Goal: Task Accomplishment & Management: Use online tool/utility

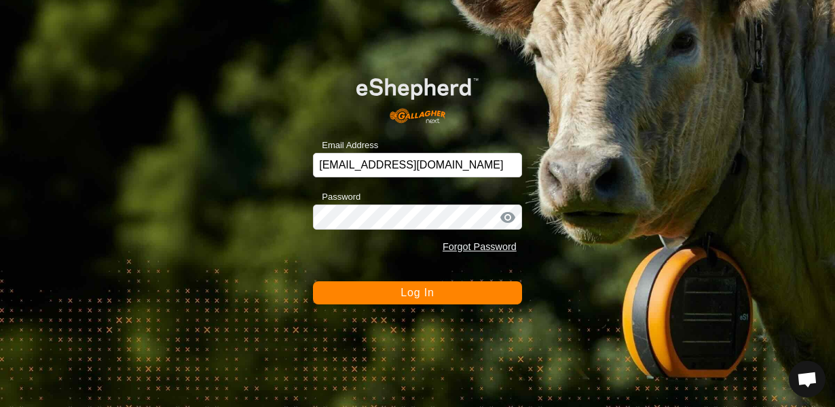
scroll to position [798, 0]
click at [393, 298] on button "Log In" at bounding box center [417, 292] width 209 height 23
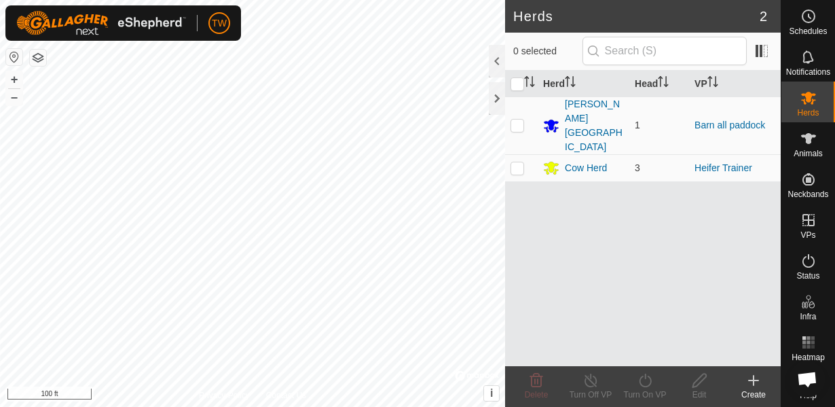
click at [754, 382] on icon at bounding box center [754, 380] width 0 height 10
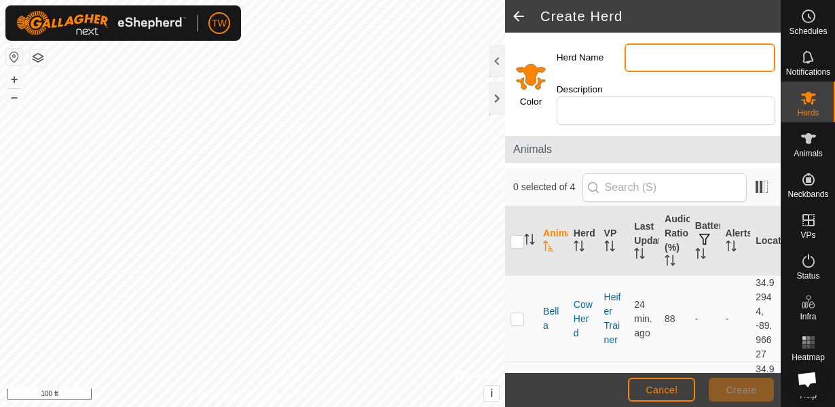
click at [625, 72] on input "Herd Name" at bounding box center [700, 57] width 151 height 29
type input "[PERSON_NAME][GEOGRAPHIC_DATA]"
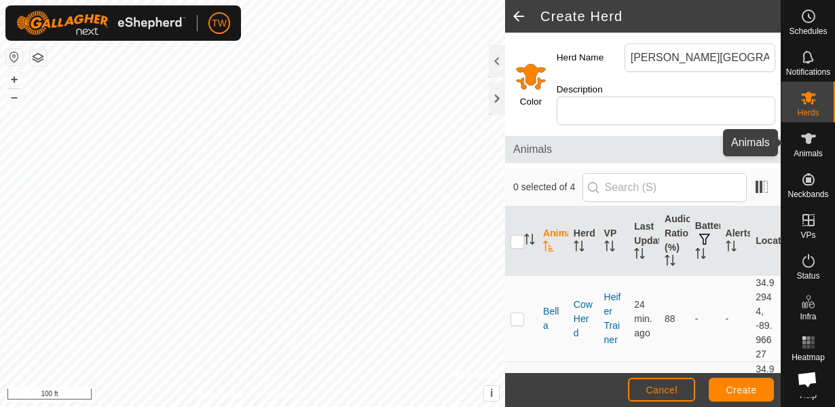
click at [807, 145] on icon at bounding box center [808, 138] width 16 height 16
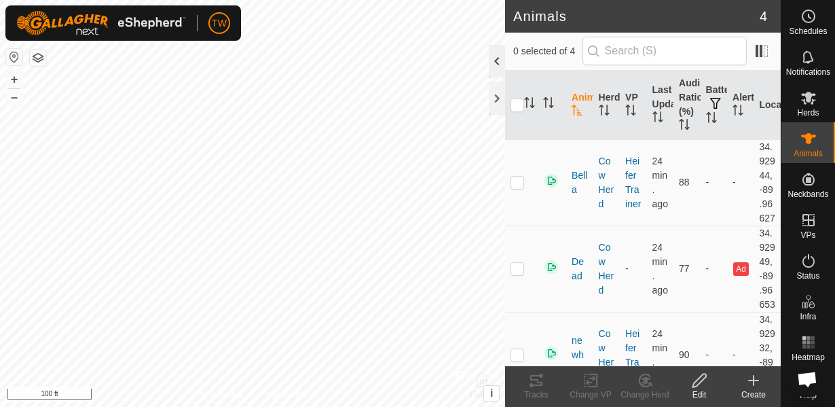
click at [494, 63] on div at bounding box center [497, 61] width 16 height 33
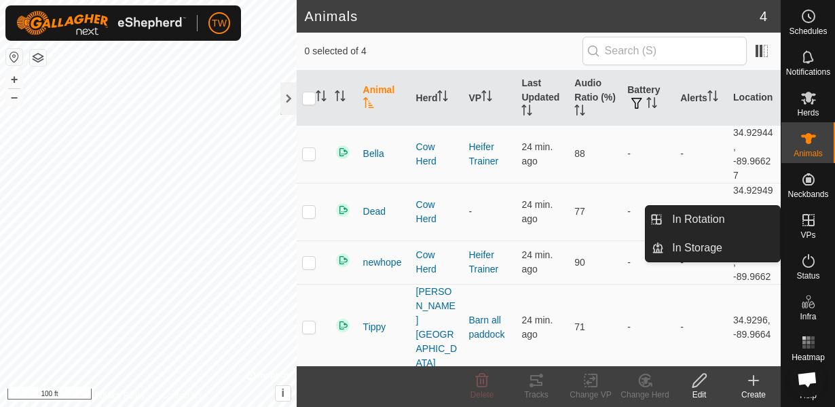
click at [809, 223] on icon at bounding box center [808, 220] width 16 height 16
click at [709, 227] on span "In Rotation" at bounding box center [698, 219] width 52 height 16
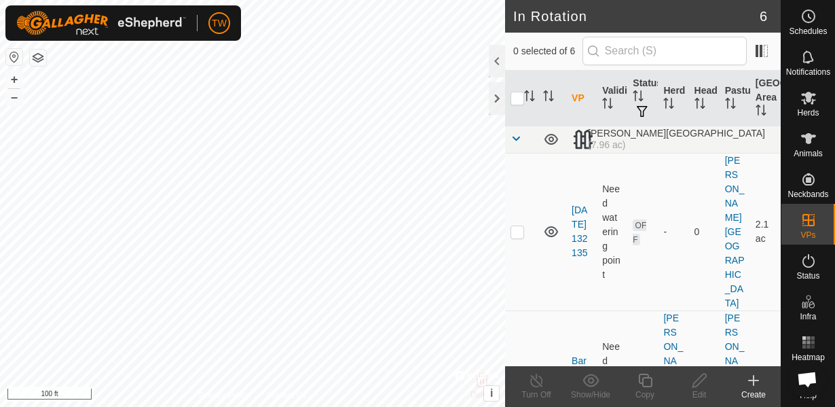
click at [752, 381] on icon at bounding box center [753, 380] width 16 height 16
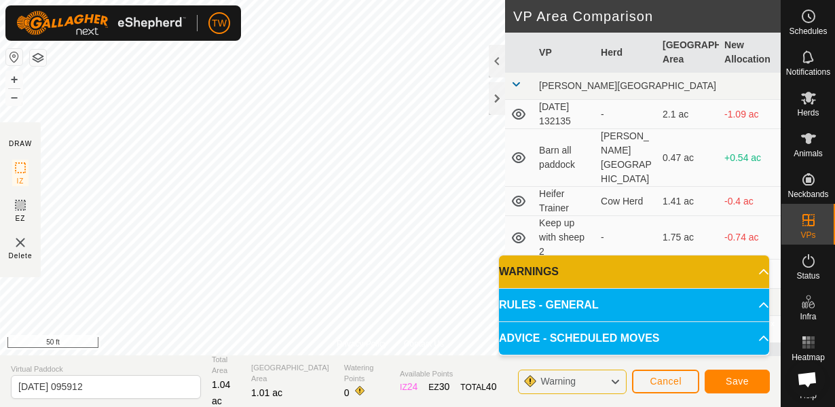
click at [593, 383] on div "Warning" at bounding box center [572, 381] width 109 height 24
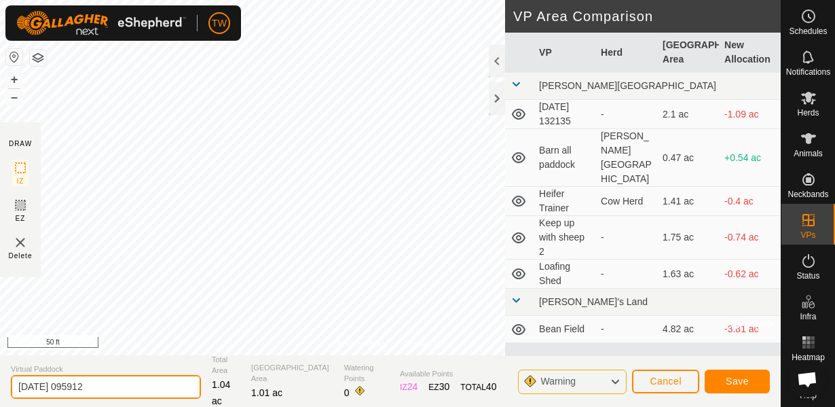
click at [112, 386] on input "[DATE] 095912" at bounding box center [106, 387] width 190 height 24
type input "2"
type input "trailer pasture"
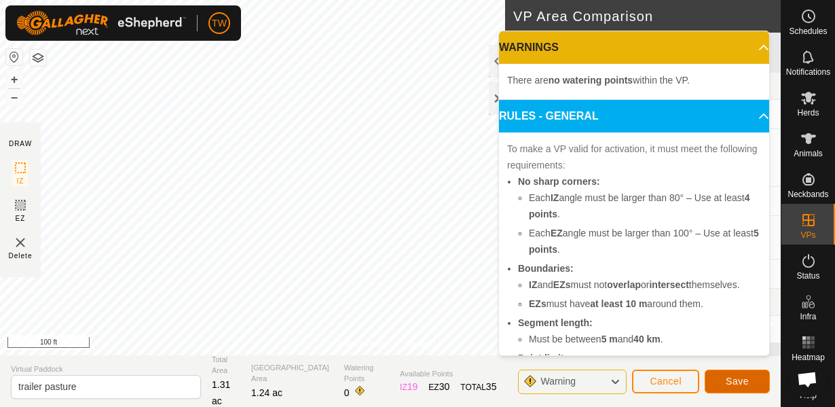
click at [731, 382] on span "Save" at bounding box center [737, 380] width 23 height 11
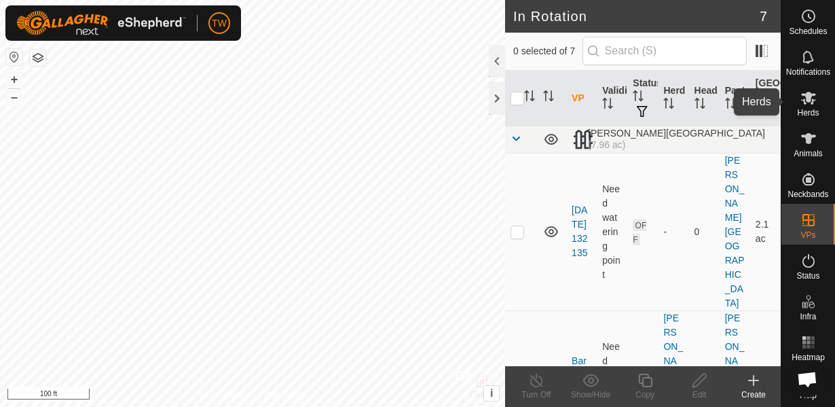
click at [806, 111] on span "Herds" at bounding box center [808, 113] width 22 height 8
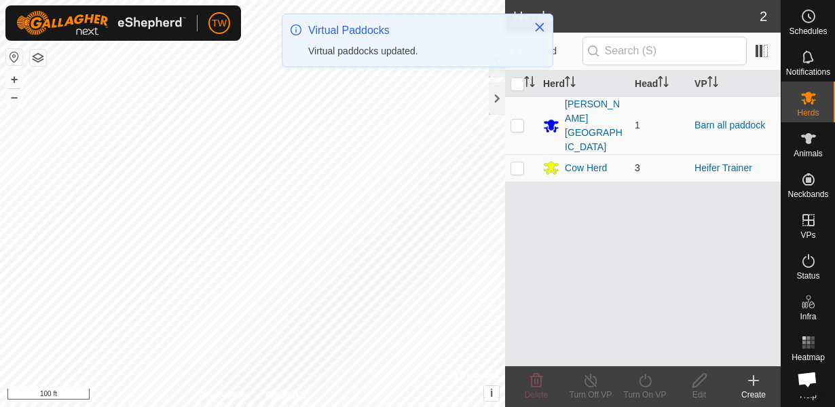
click at [519, 162] on p-checkbox at bounding box center [518, 167] width 14 height 11
checkbox input "true"
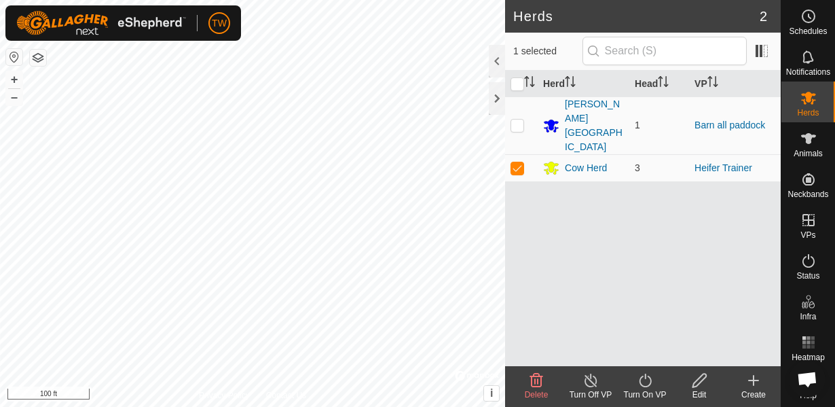
click at [645, 382] on icon at bounding box center [645, 380] width 17 height 16
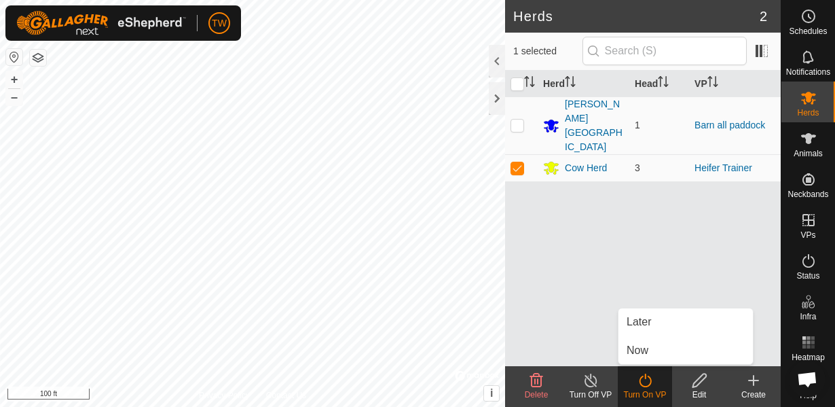
click at [590, 316] on div "Herd Head [PERSON_NAME][GEOGRAPHIC_DATA] 1 Barn all paddock Cow Herd 3 Heifer T…" at bounding box center [643, 218] width 276 height 295
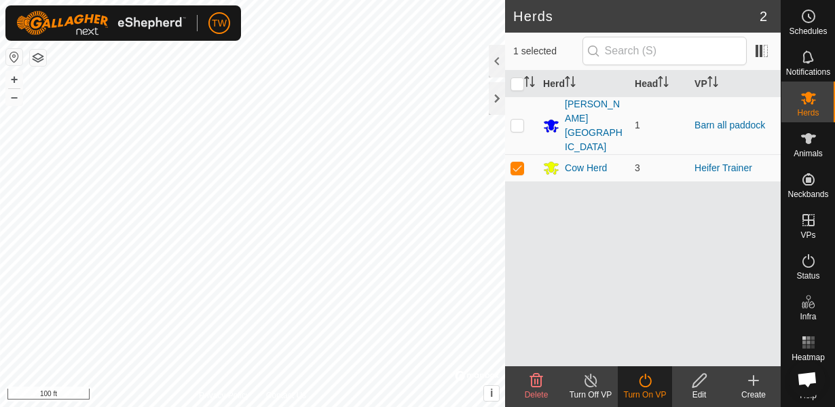
click at [640, 379] on icon at bounding box center [645, 380] width 12 height 14
click at [650, 379] on icon at bounding box center [645, 380] width 12 height 14
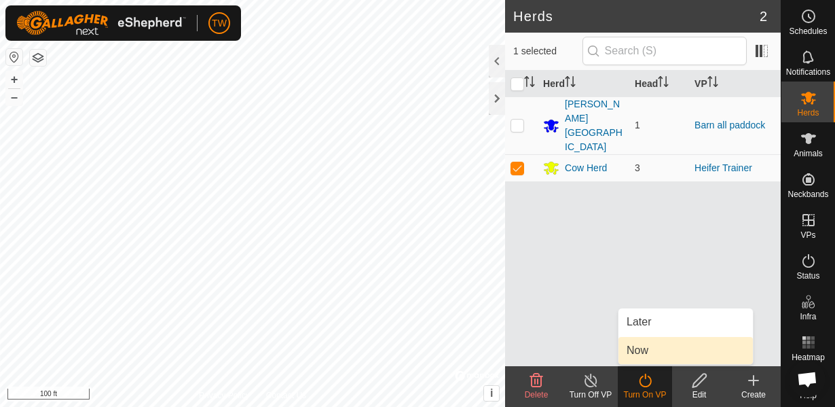
click at [644, 352] on span "Now" at bounding box center [638, 350] width 22 height 16
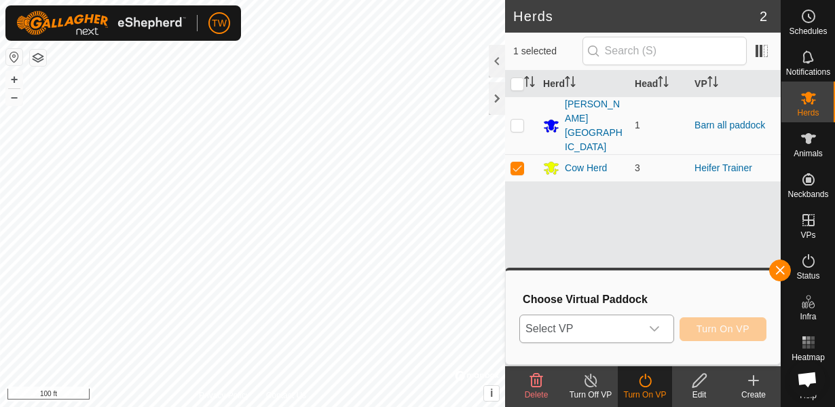
click at [644, 337] on div "dropdown trigger" at bounding box center [654, 328] width 27 height 27
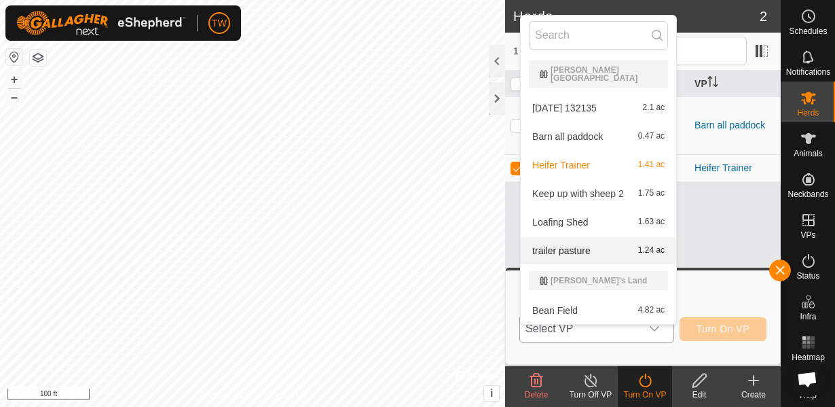
click at [587, 251] on li "trailer pasture 1.24 ac" at bounding box center [598, 250] width 155 height 27
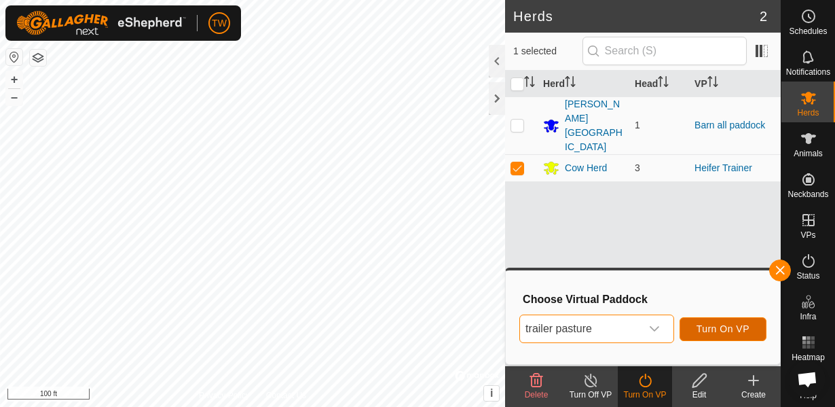
click at [706, 331] on span "Turn On VP" at bounding box center [723, 328] width 53 height 11
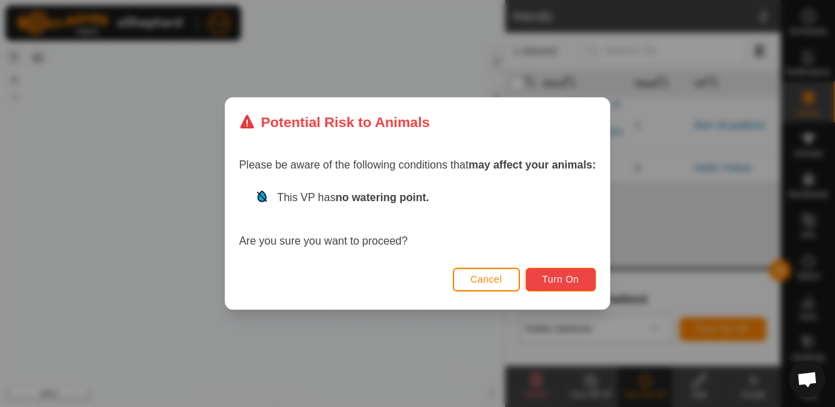
click at [538, 278] on button "Turn On" at bounding box center [560, 279] width 71 height 24
